Goal: Task Accomplishment & Management: Use online tool/utility

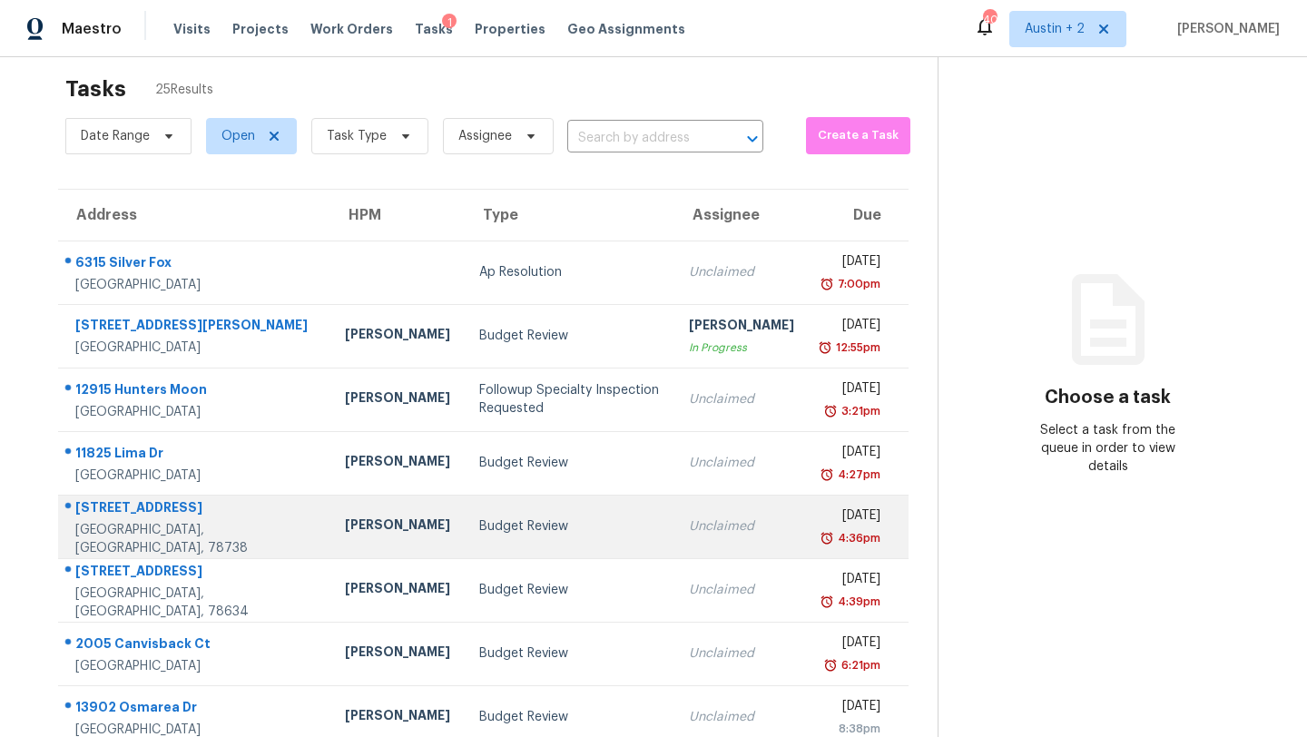
scroll to position [208, 0]
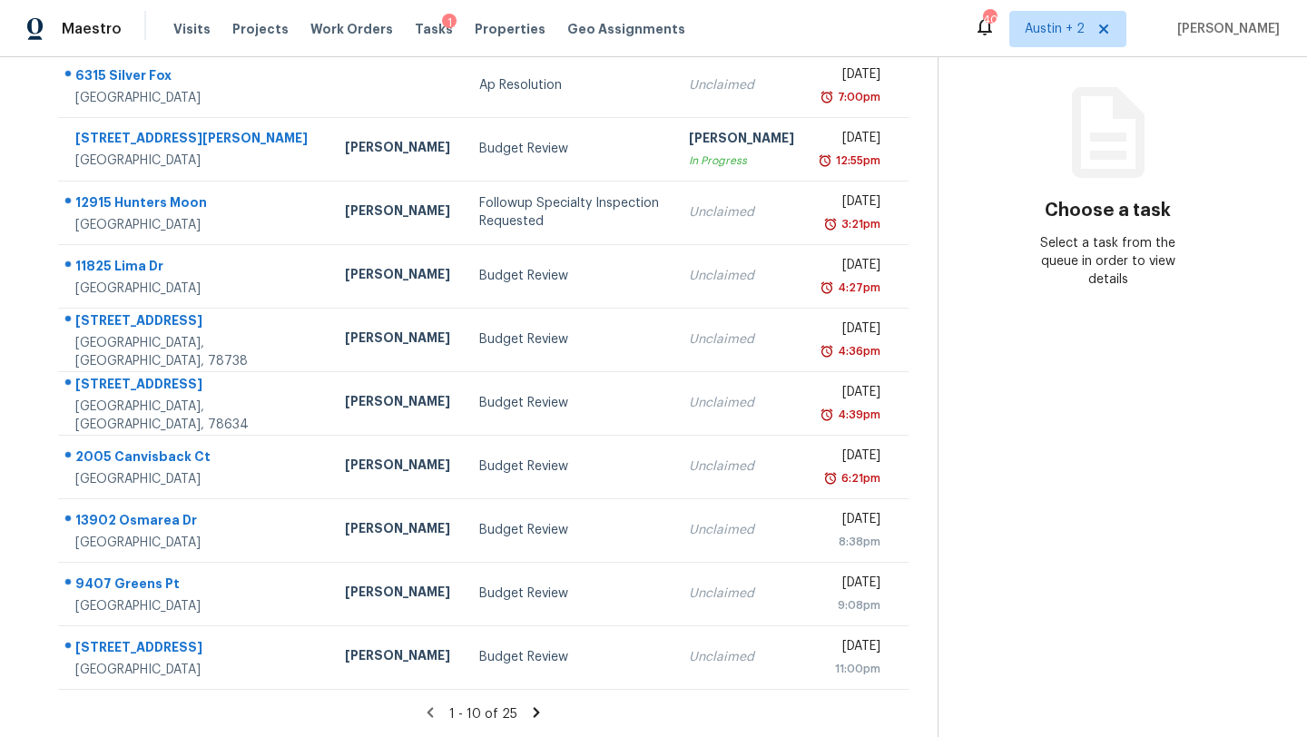
click at [534, 712] on icon at bounding box center [537, 712] width 6 height 10
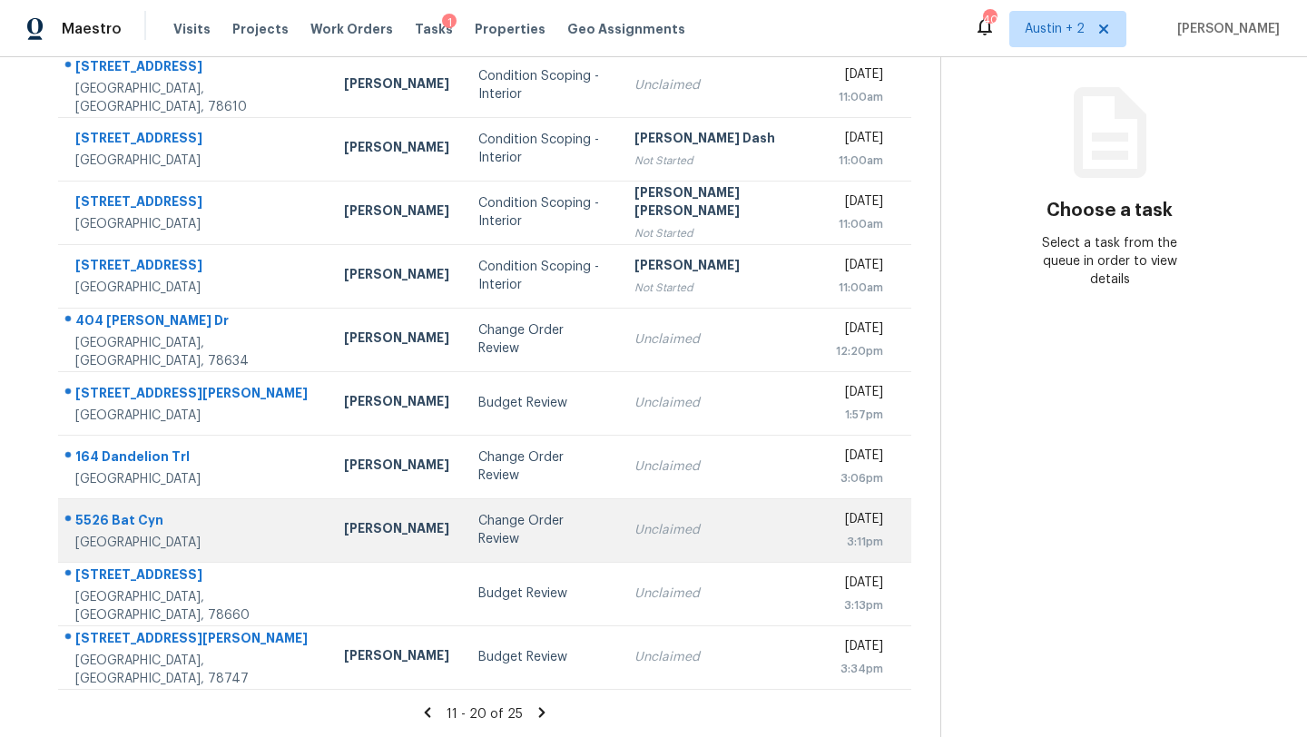
click at [478, 525] on div "Change Order Review" at bounding box center [541, 530] width 127 height 36
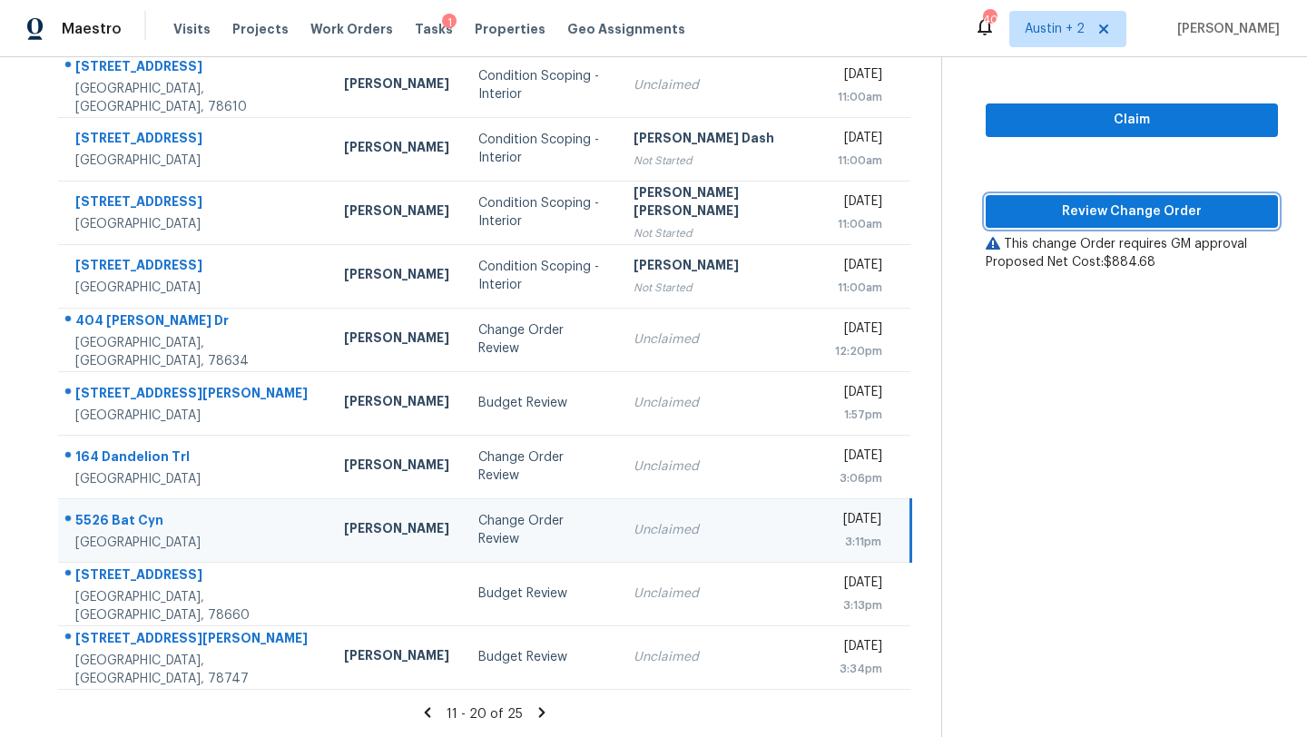
click at [1146, 201] on span "Review Change Order" at bounding box center [1131, 212] width 263 height 23
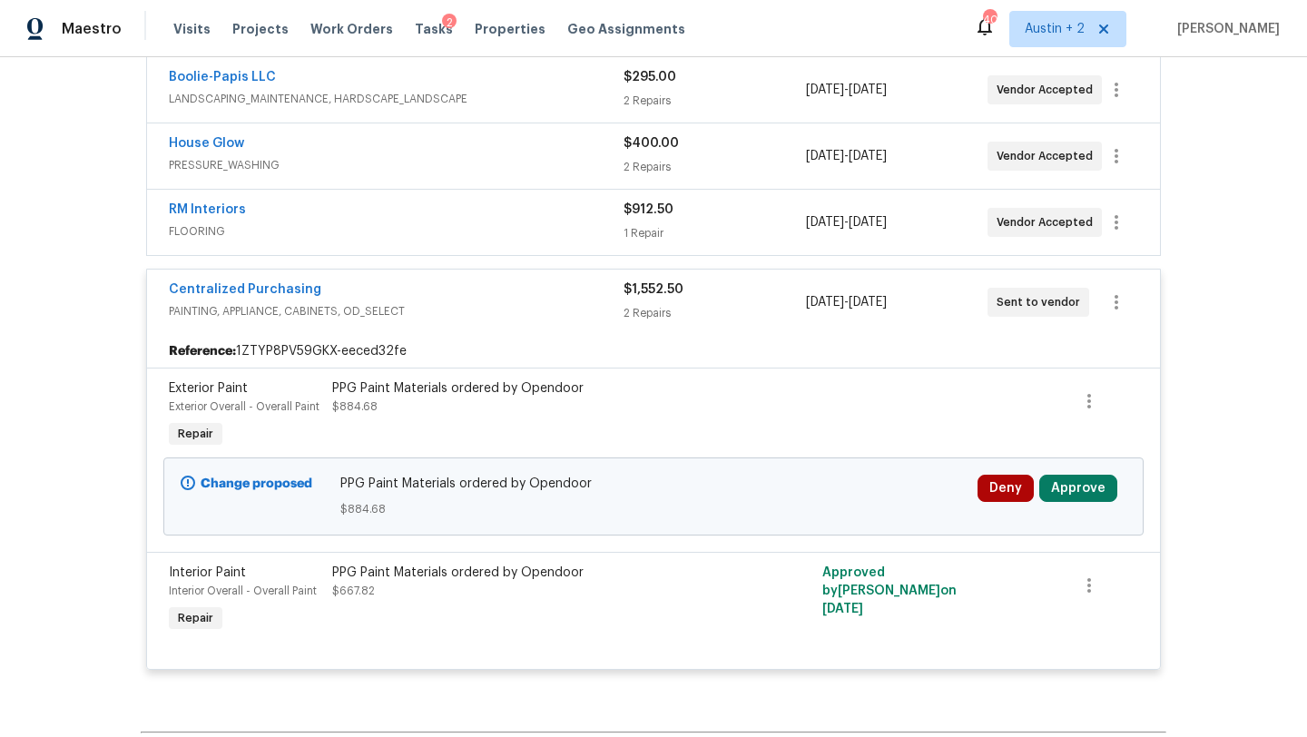
scroll to position [749, 0]
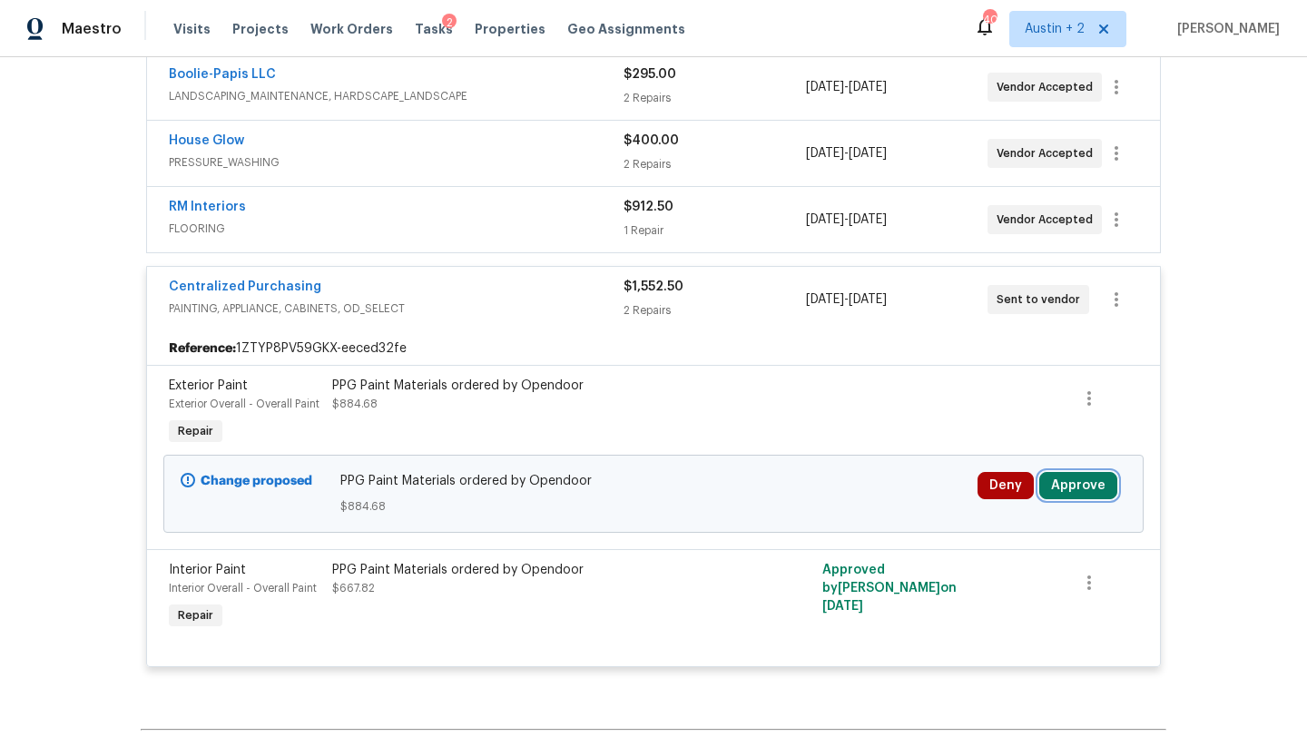
click at [1065, 483] on button "Approve" at bounding box center [1078, 485] width 78 height 27
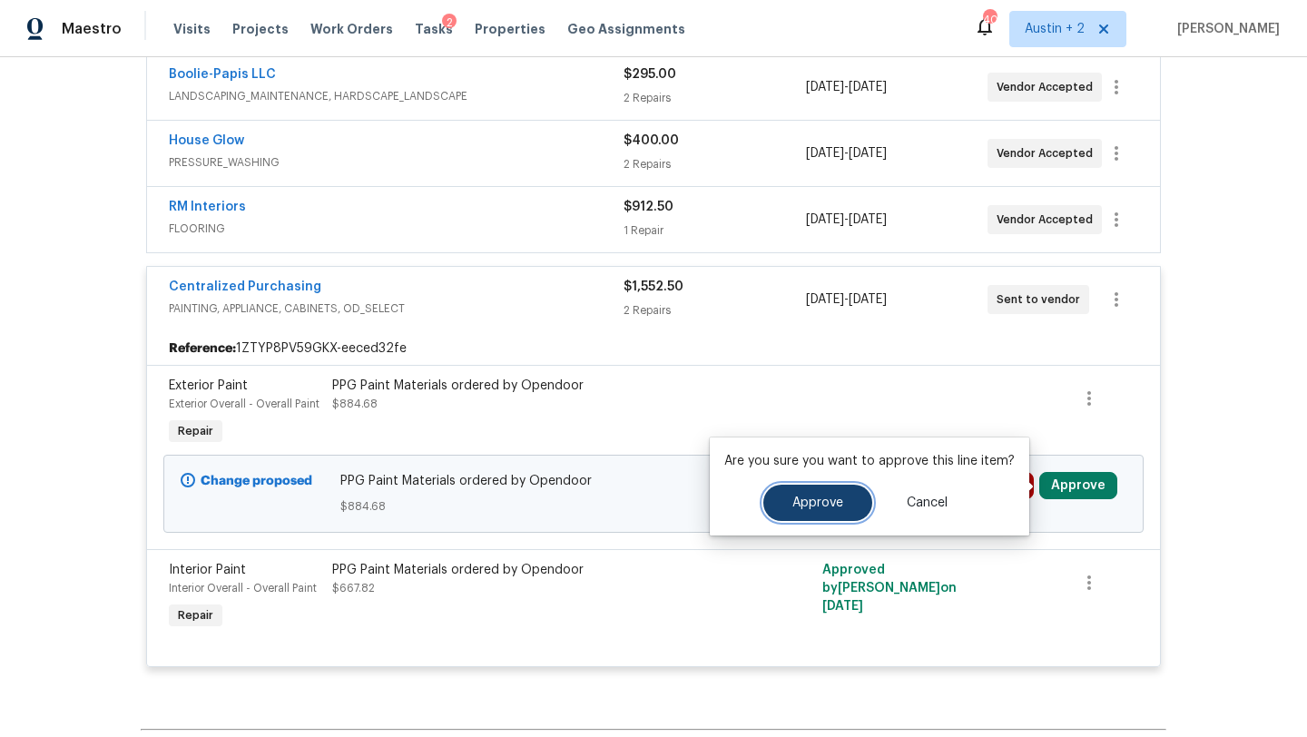
click at [851, 502] on button "Approve" at bounding box center [817, 503] width 109 height 36
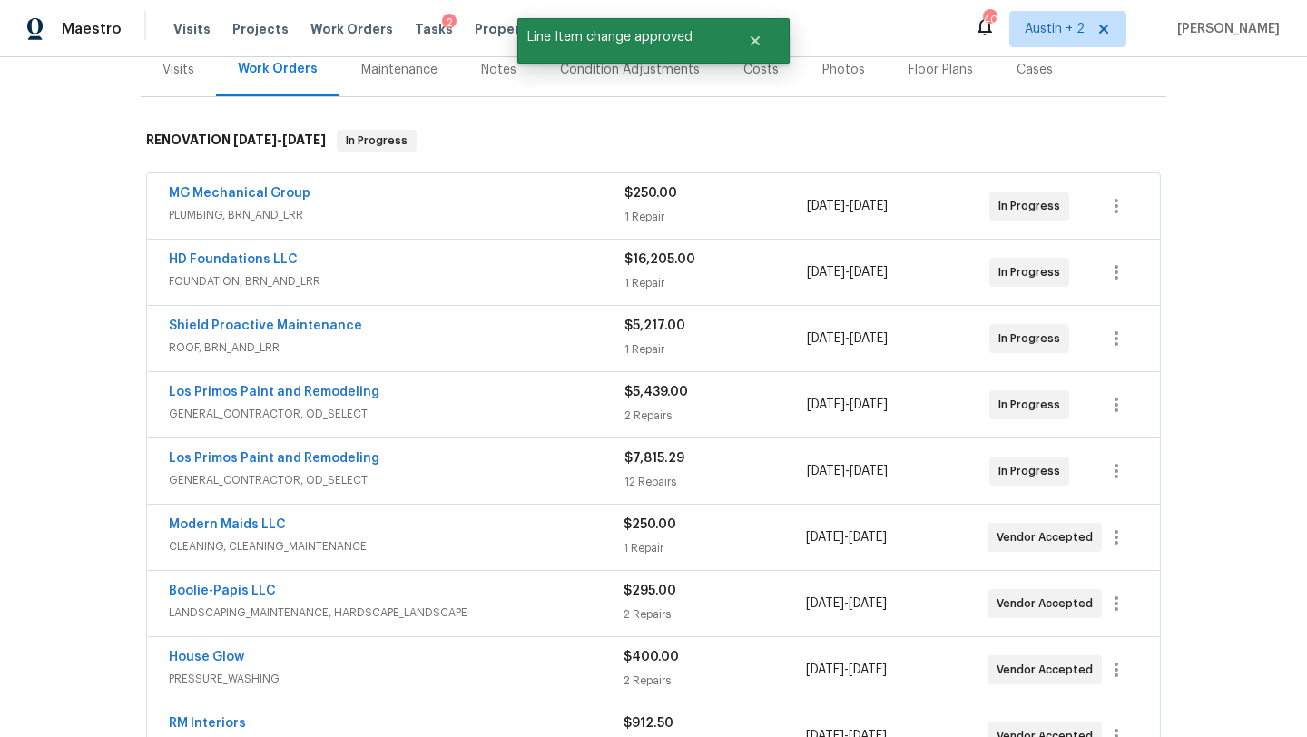
scroll to position [0, 0]
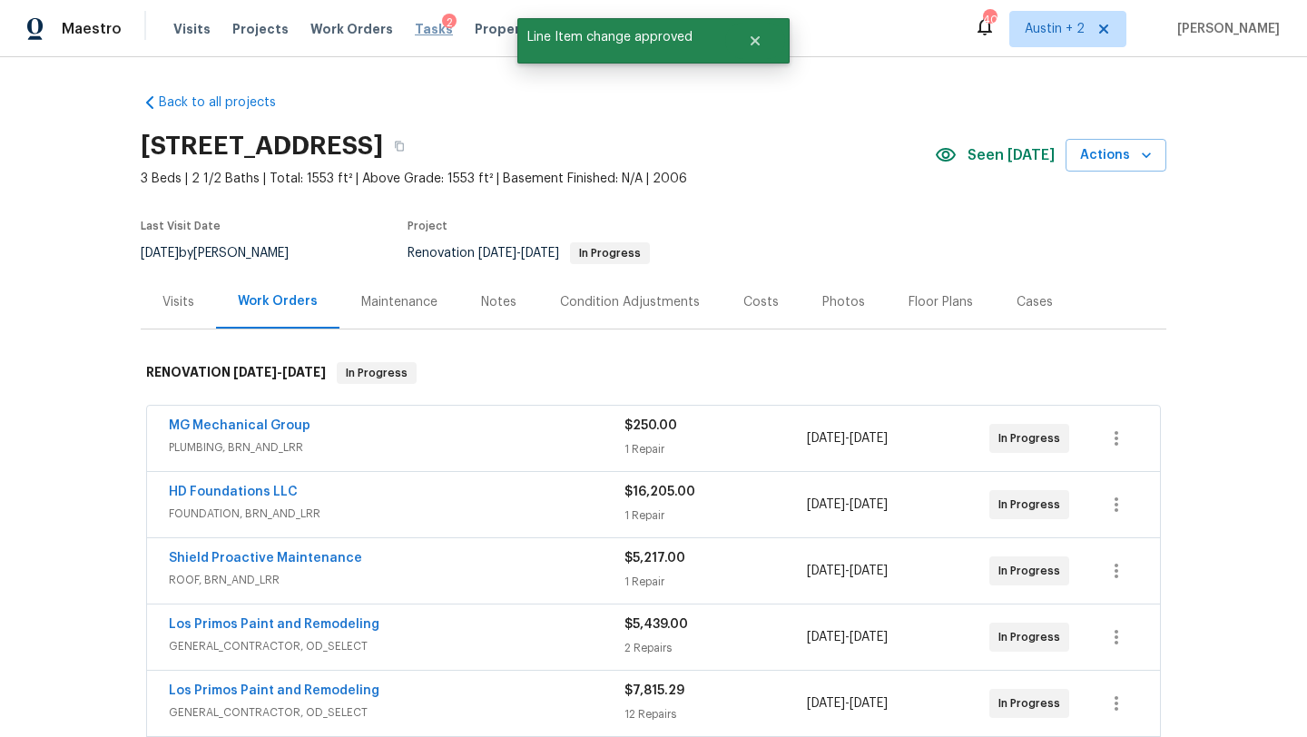
click at [415, 33] on span "Tasks" at bounding box center [434, 29] width 38 height 13
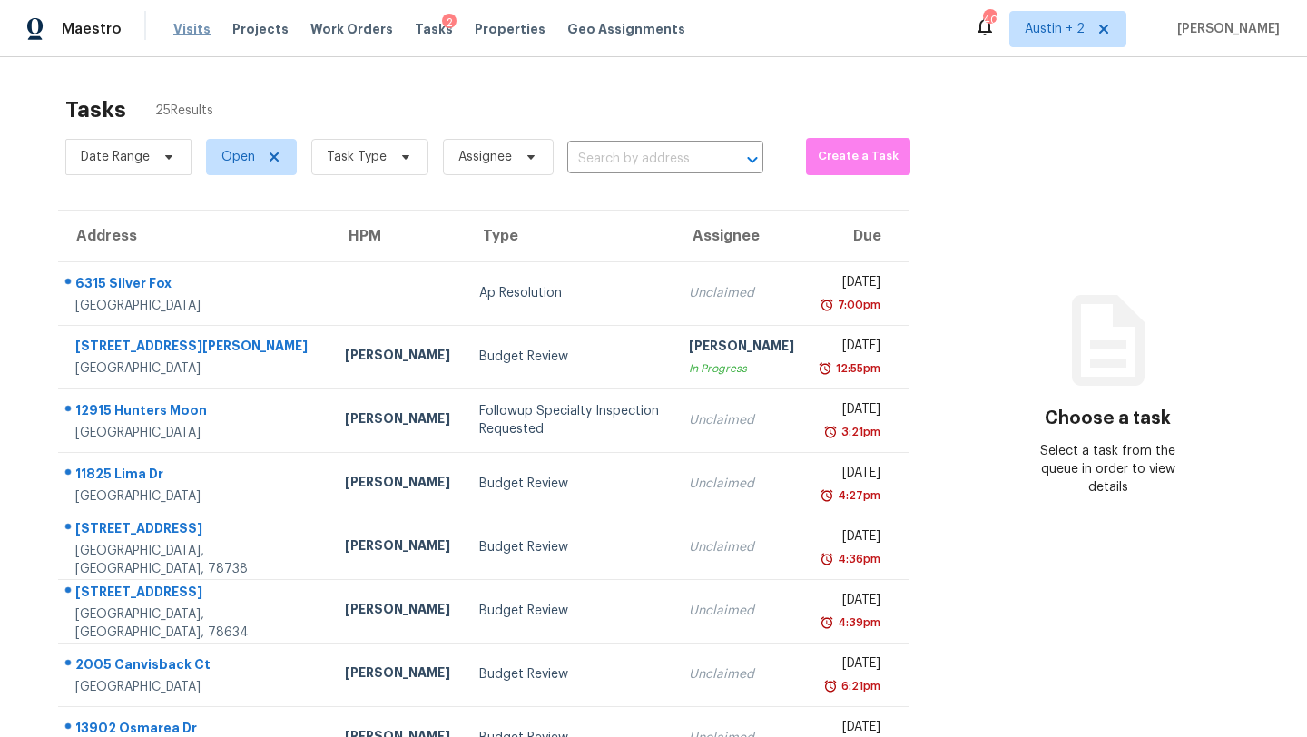
click at [182, 34] on span "Visits" at bounding box center [191, 29] width 37 height 18
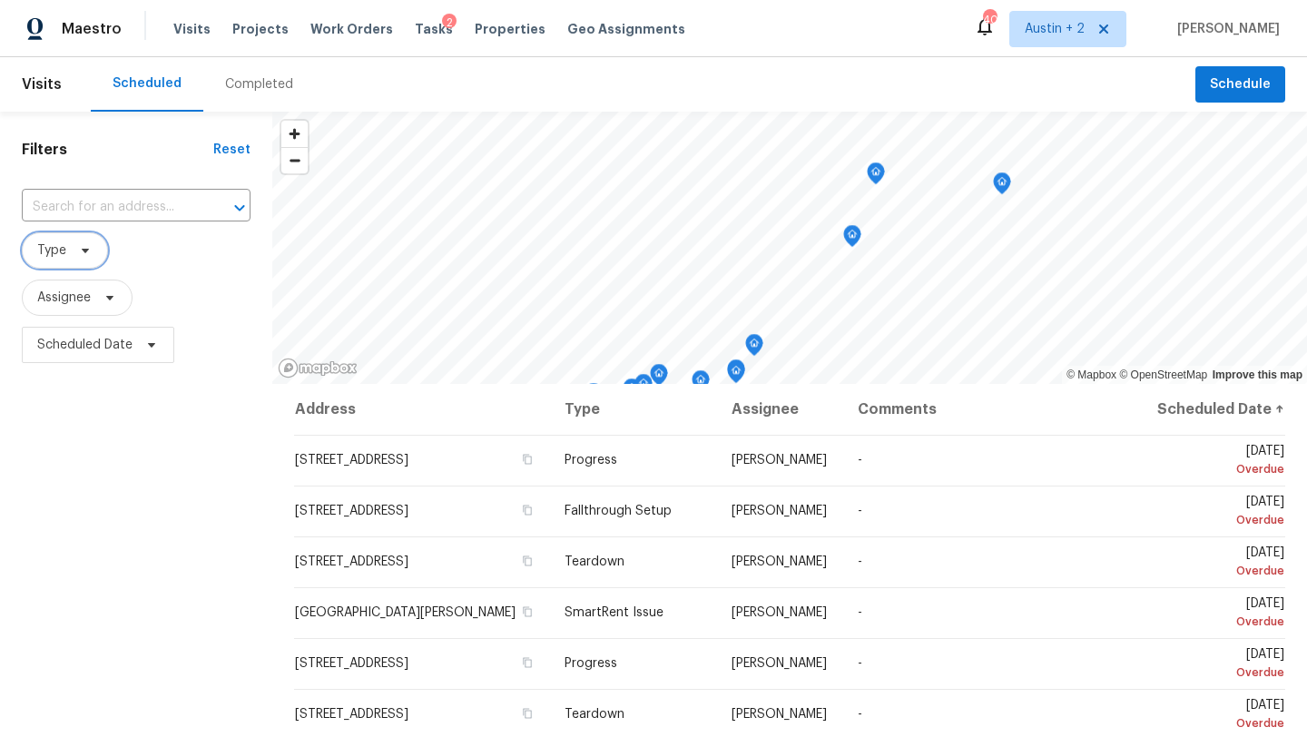
click at [78, 259] on span "Type" at bounding box center [65, 250] width 86 height 36
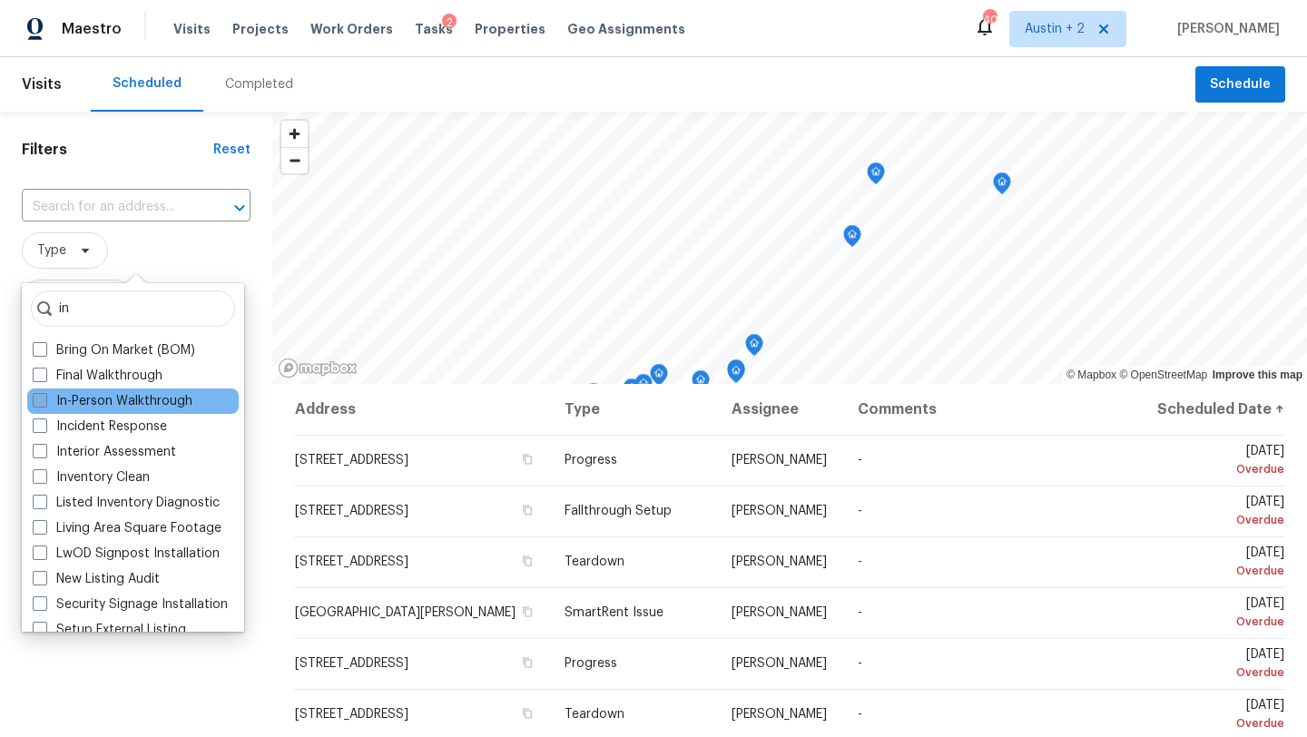
type input "in"
click at [123, 399] on label "In-Person Walkthrough" at bounding box center [113, 401] width 160 height 18
click at [44, 399] on input "In-Person Walkthrough" at bounding box center [39, 398] width 12 height 12
checkbox input "true"
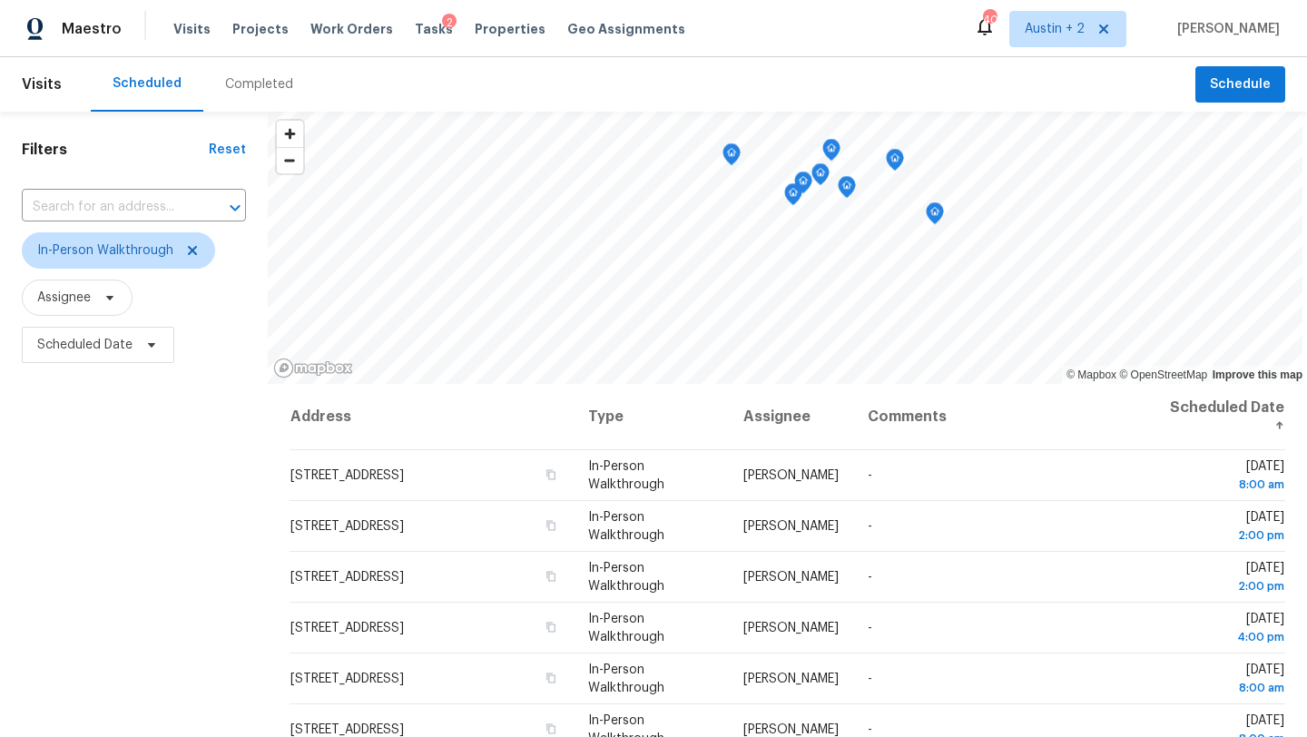
click at [259, 392] on div "Filters Reset ​ In-Person Walkthrough Assignee Scheduled Date" at bounding box center [134, 543] width 268 height 862
click at [109, 355] on span "Scheduled Date" at bounding box center [98, 345] width 152 height 36
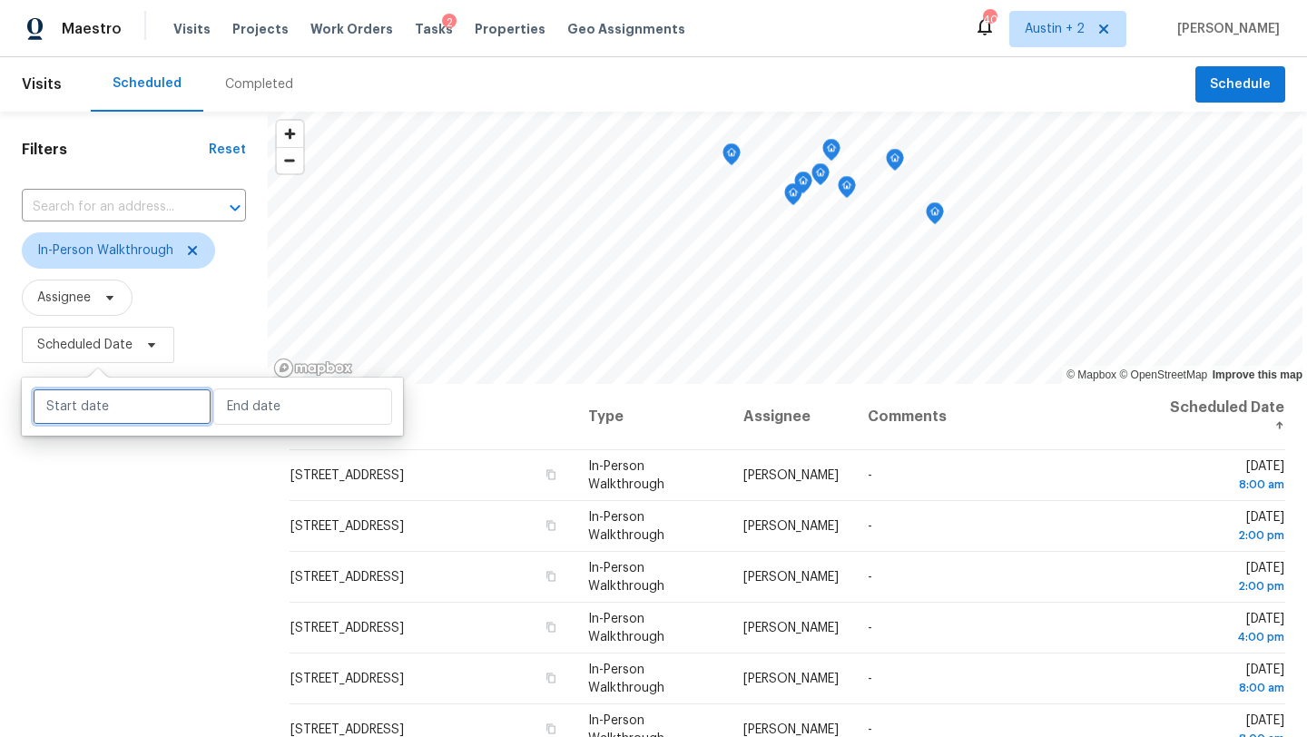
click at [115, 402] on input "text" at bounding box center [122, 406] width 179 height 36
select select "8"
select select "2025"
select select "9"
select select "2025"
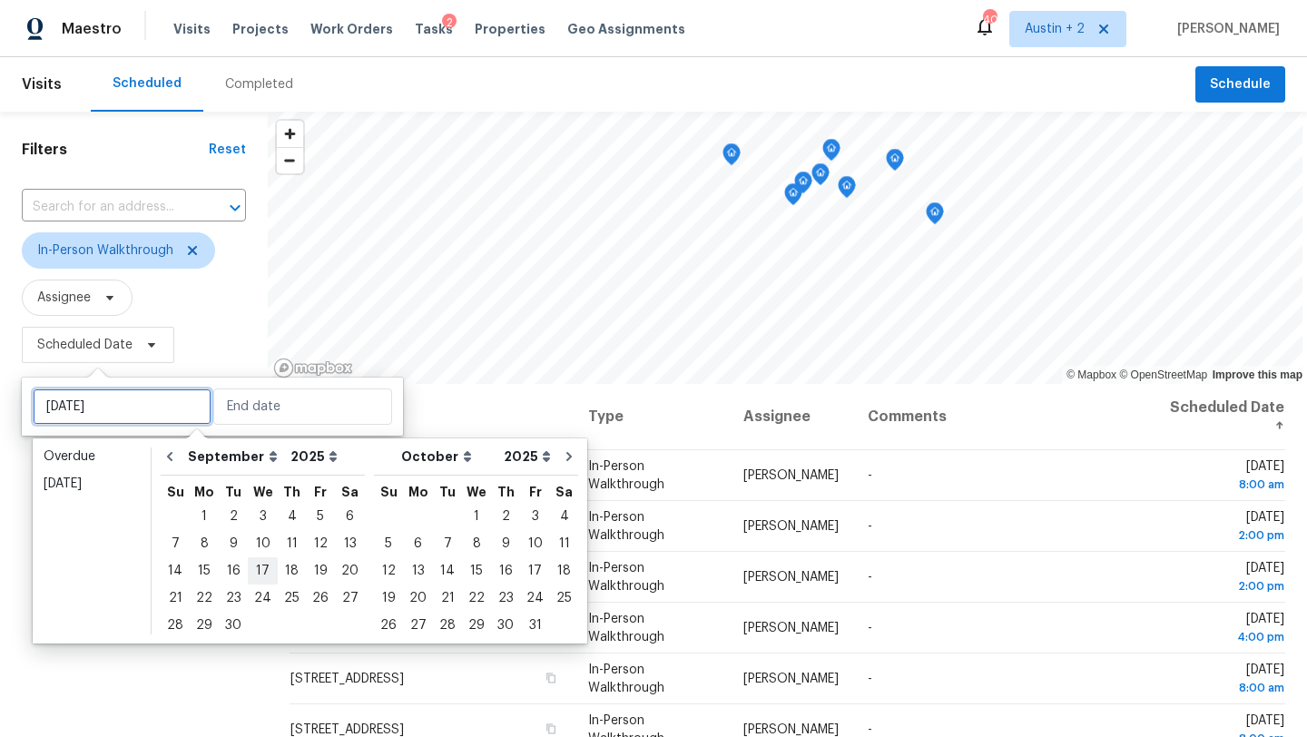
type input "[DATE]"
click at [285, 569] on div "18" at bounding box center [292, 570] width 28 height 25
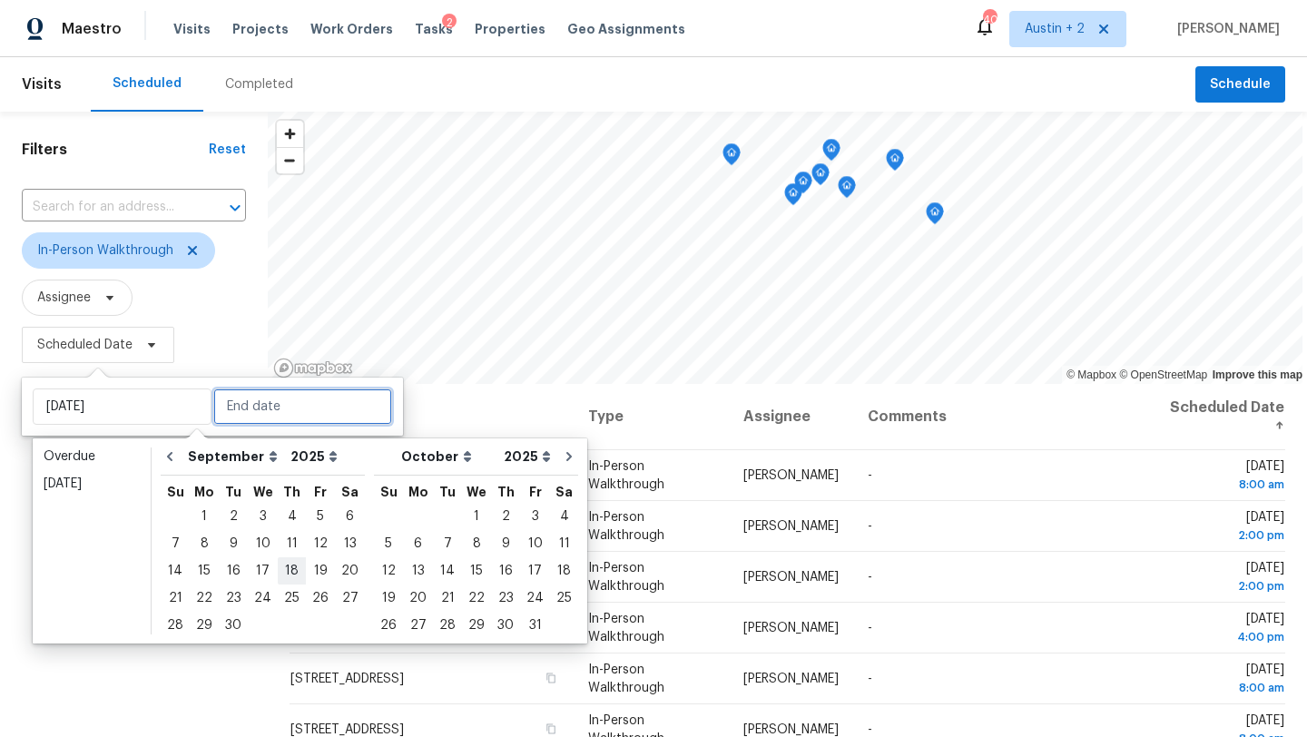
type input "[DATE]"
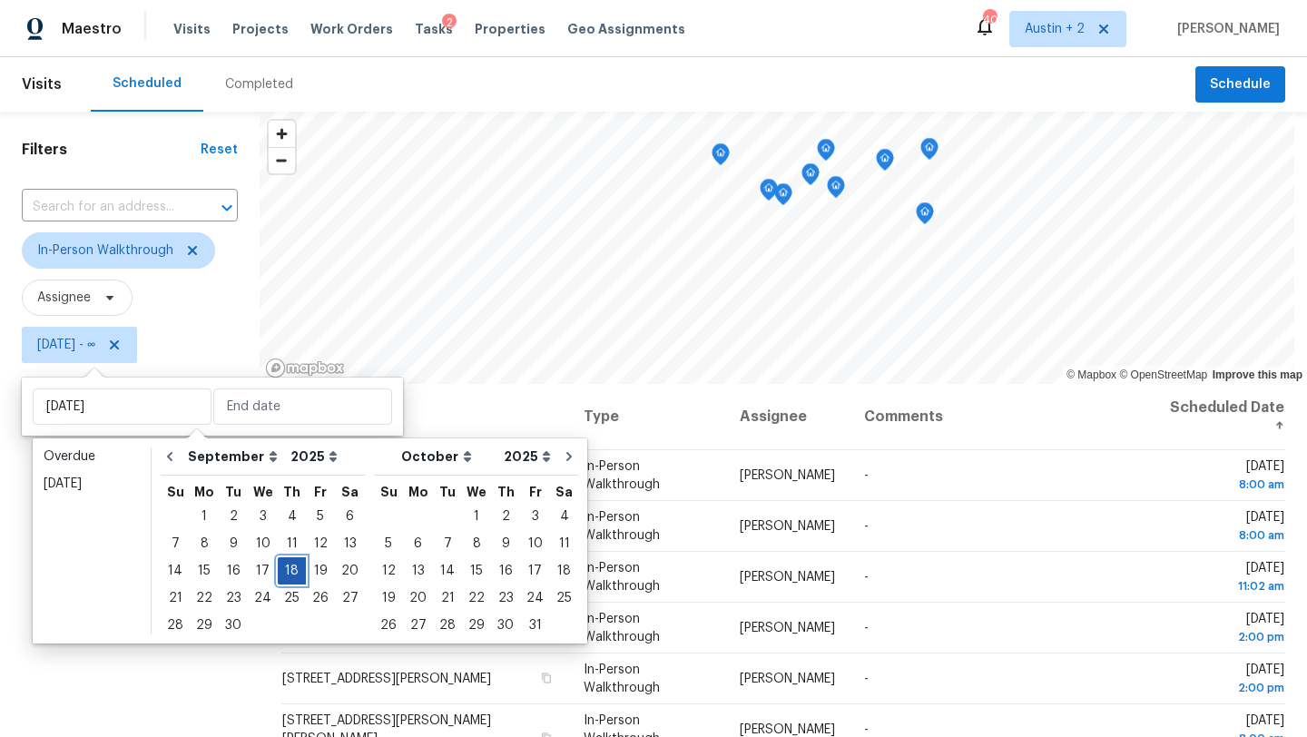
click at [285, 569] on div "18" at bounding box center [292, 570] width 28 height 25
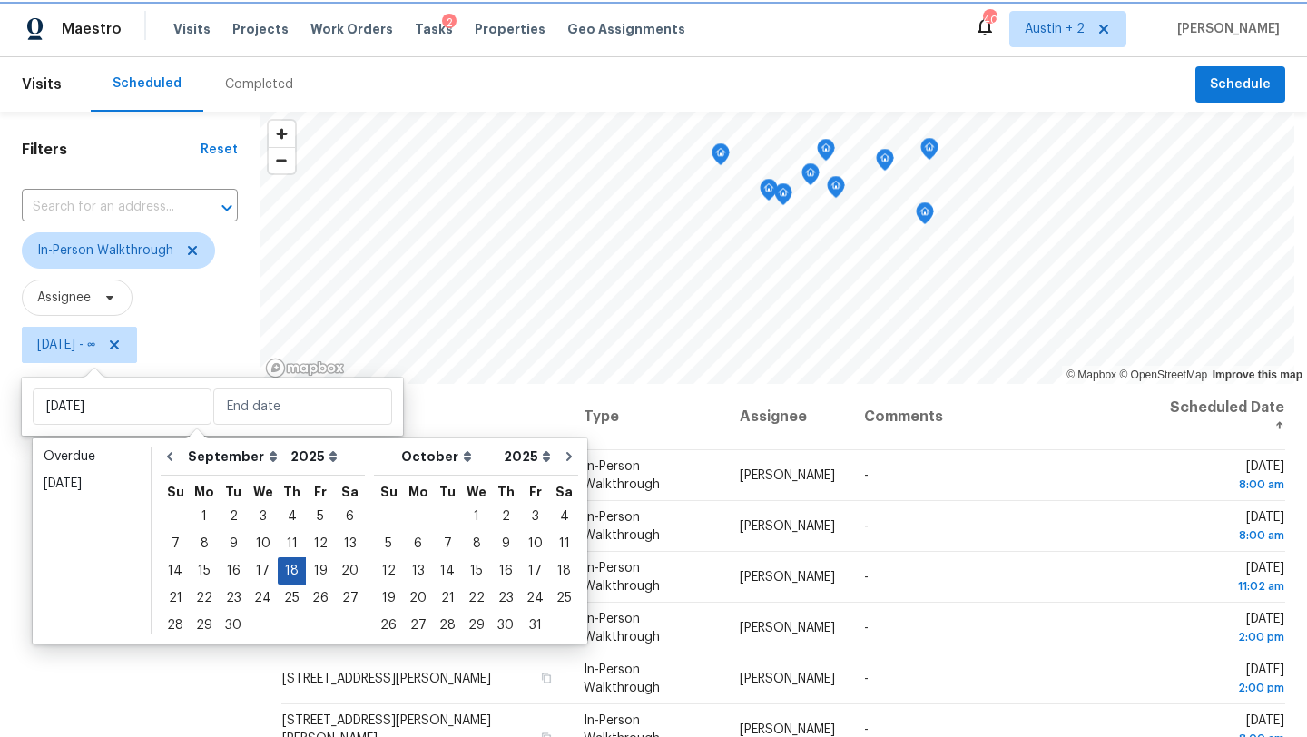
type input "[DATE]"
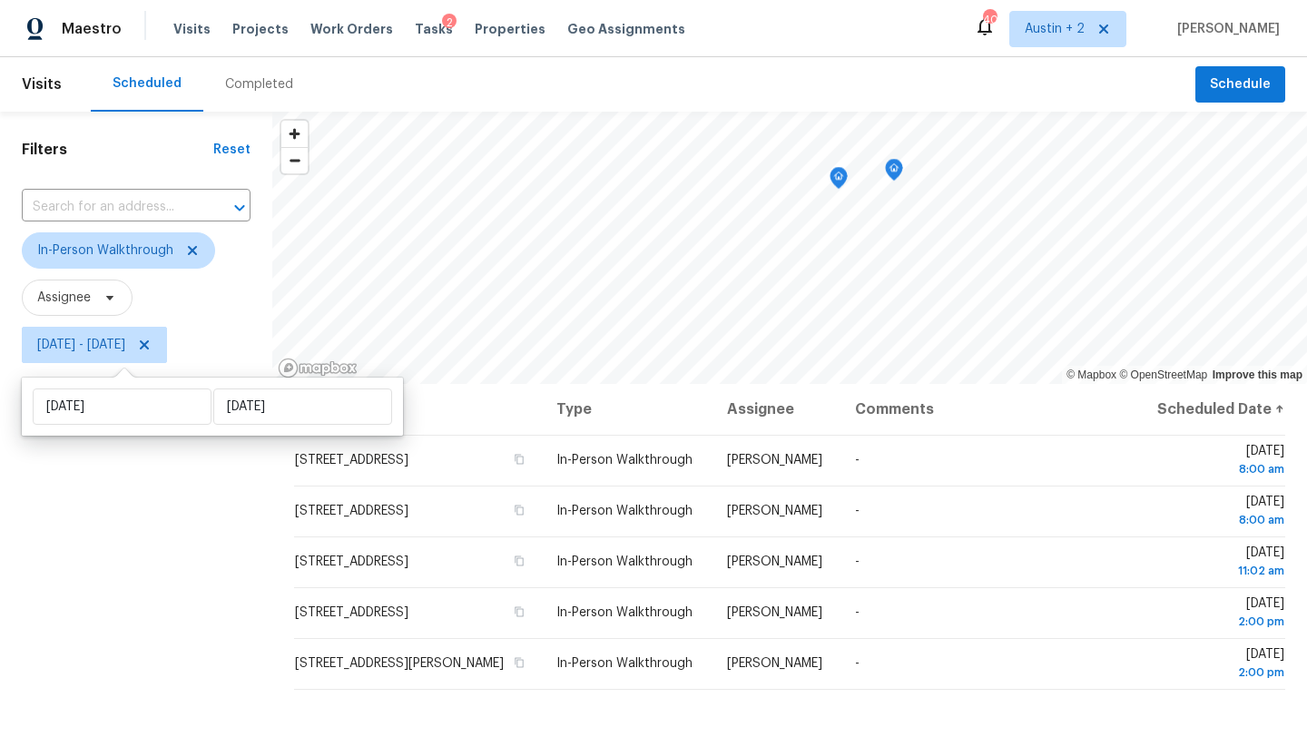
click at [142, 584] on div "Filters Reset ​ In-Person Walkthrough Assignee [DATE] - [DATE]" at bounding box center [136, 543] width 272 height 862
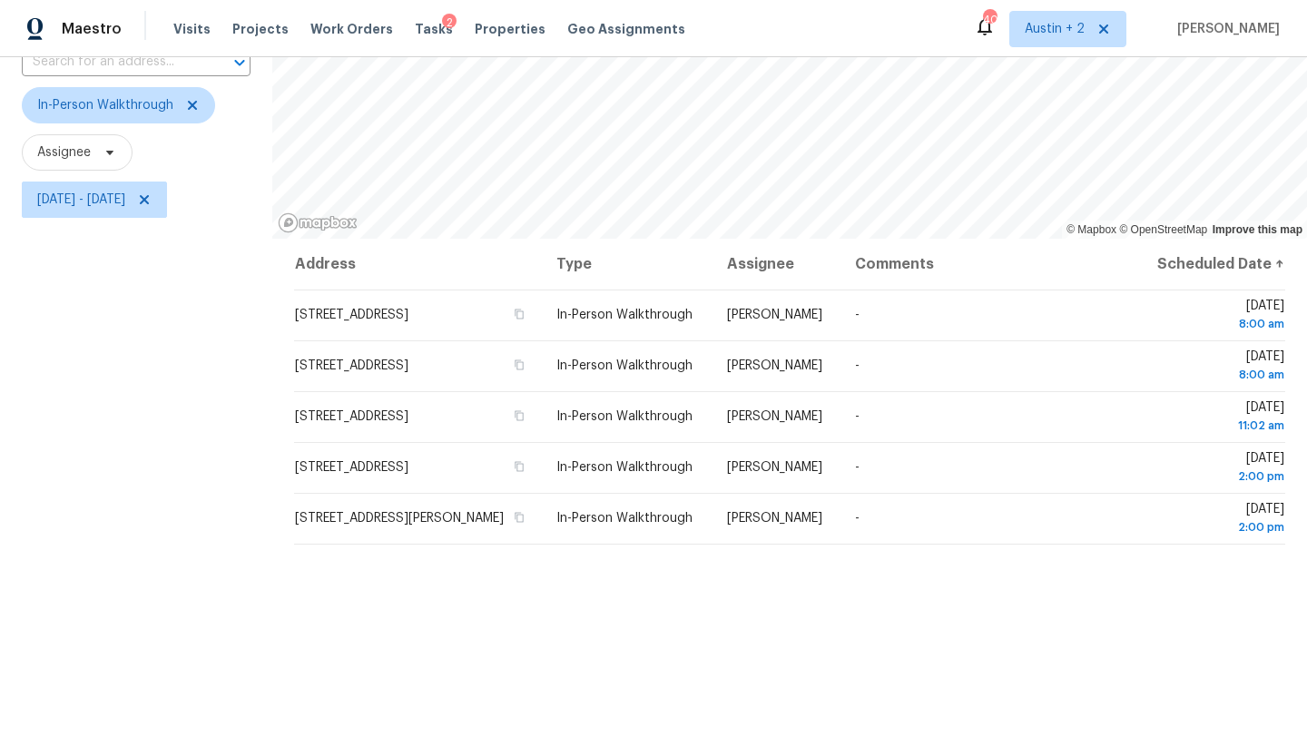
scroll to position [133, 0]
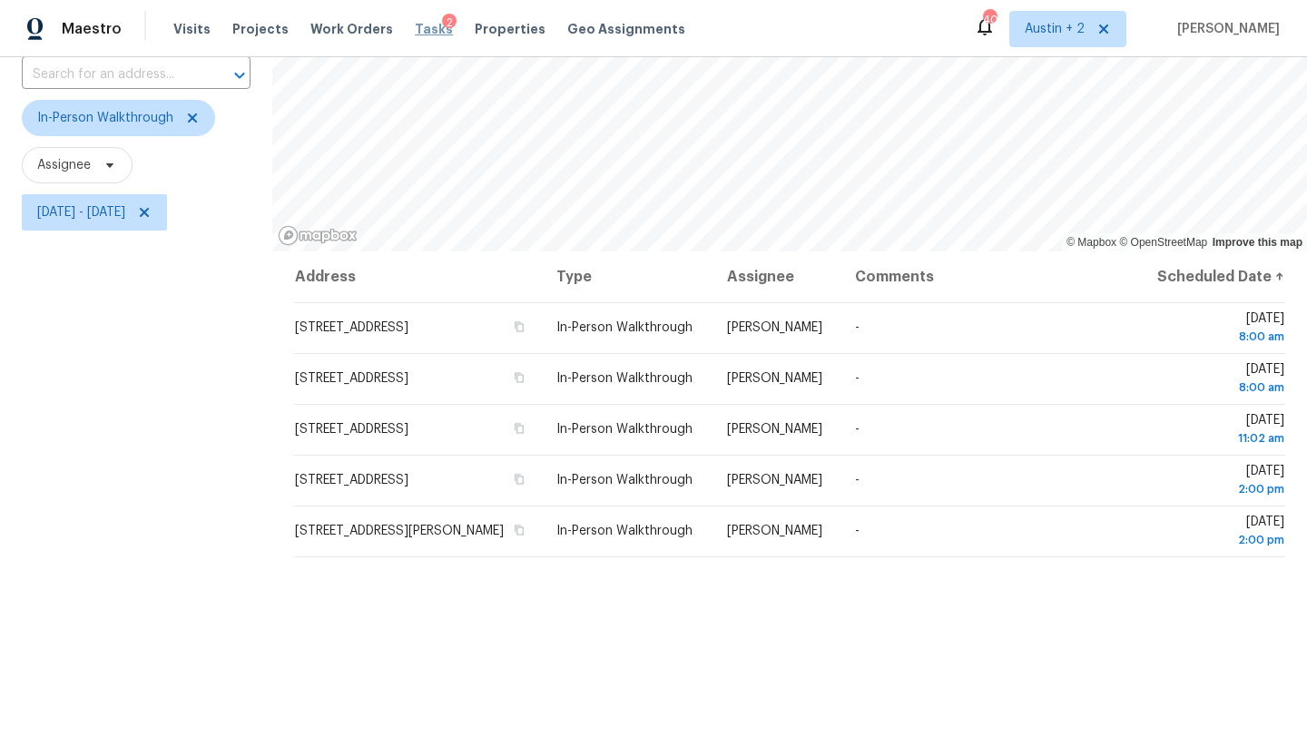
click at [415, 26] on span "Tasks" at bounding box center [434, 29] width 38 height 13
